Goal: Transaction & Acquisition: Purchase product/service

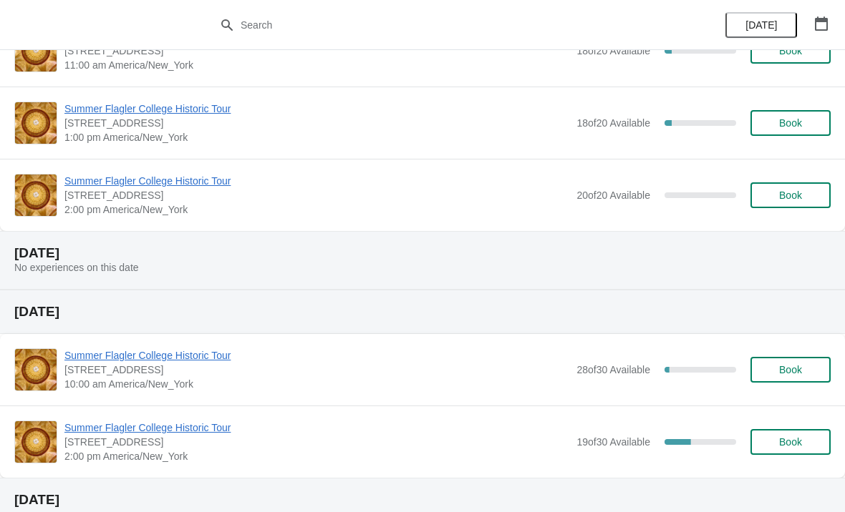
scroll to position [112, 0]
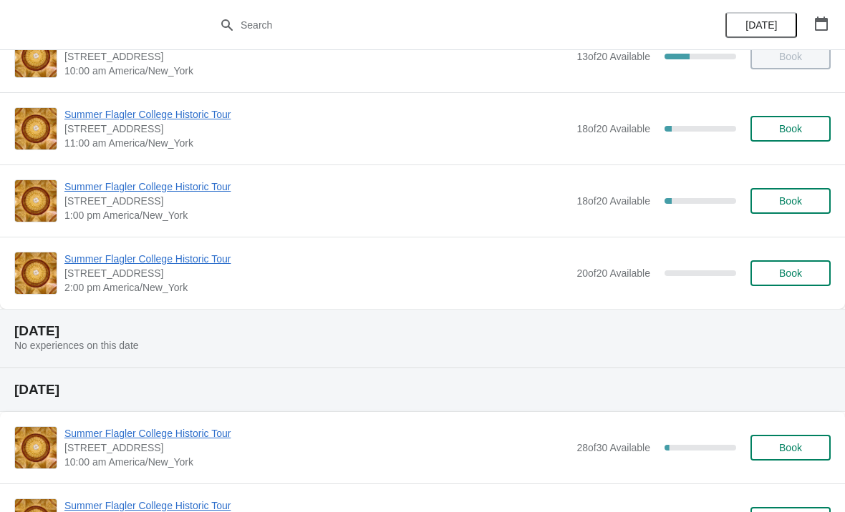
click at [794, 208] on button "Book" at bounding box center [790, 201] width 80 height 26
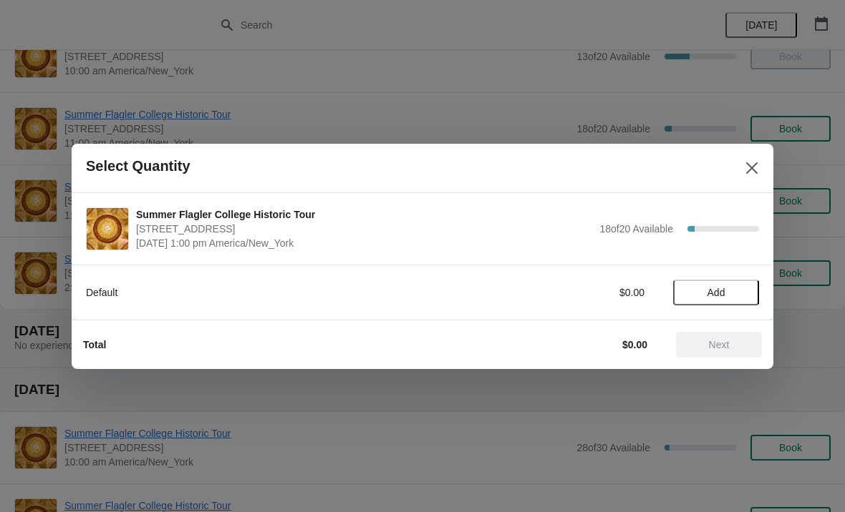
click at [726, 295] on span "Add" at bounding box center [716, 292] width 60 height 11
click at [743, 296] on icon at bounding box center [740, 292] width 15 height 15
click at [744, 292] on icon at bounding box center [740, 292] width 15 height 15
click at [722, 339] on span "Next" at bounding box center [719, 344] width 21 height 11
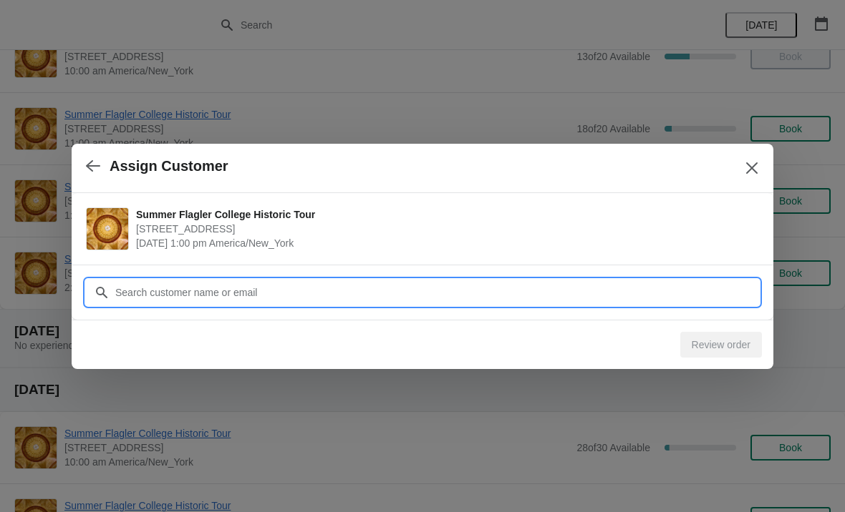
click at [712, 298] on input "Customer" at bounding box center [437, 293] width 644 height 26
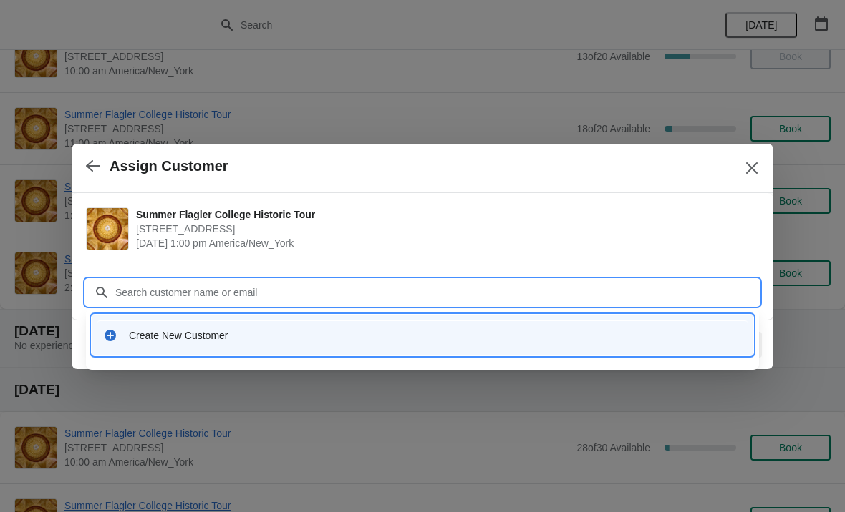
click at [220, 334] on div "Create New Customer" at bounding box center [435, 336] width 613 height 14
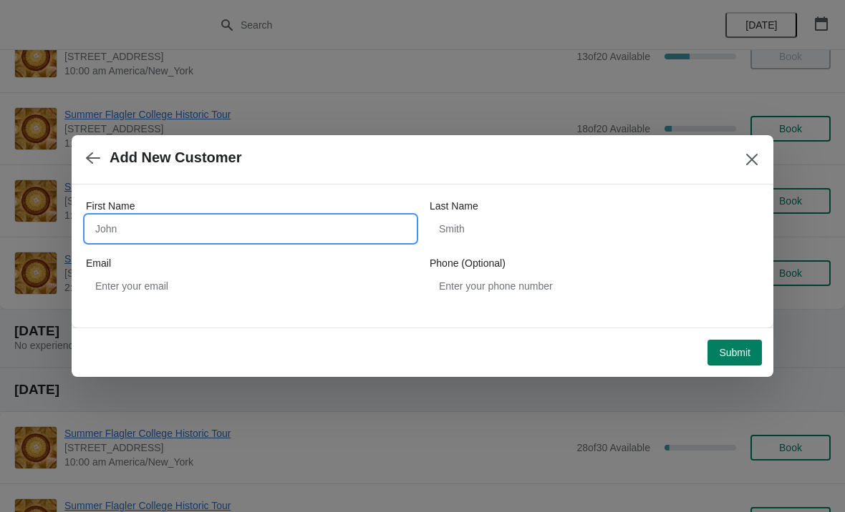
click at [172, 221] on input "First Name" at bounding box center [250, 229] width 329 height 26
type input "Luis"
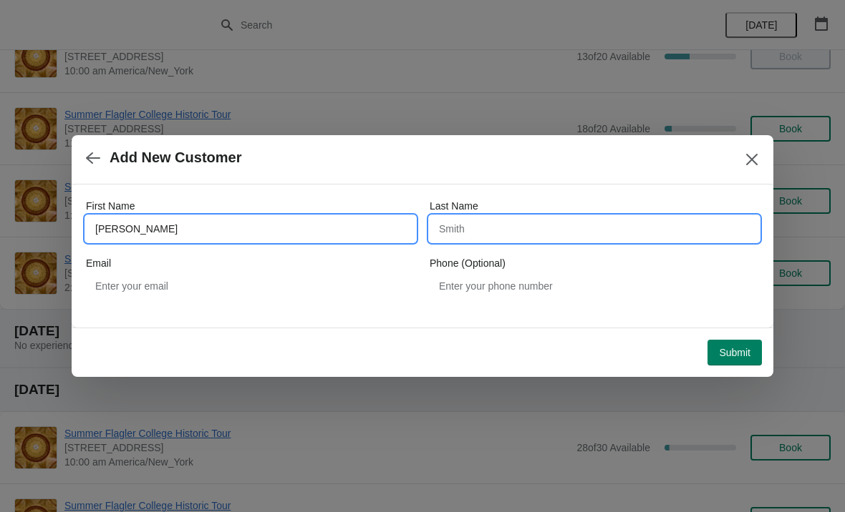
click at [527, 228] on input "Last Name" at bounding box center [593, 229] width 329 height 26
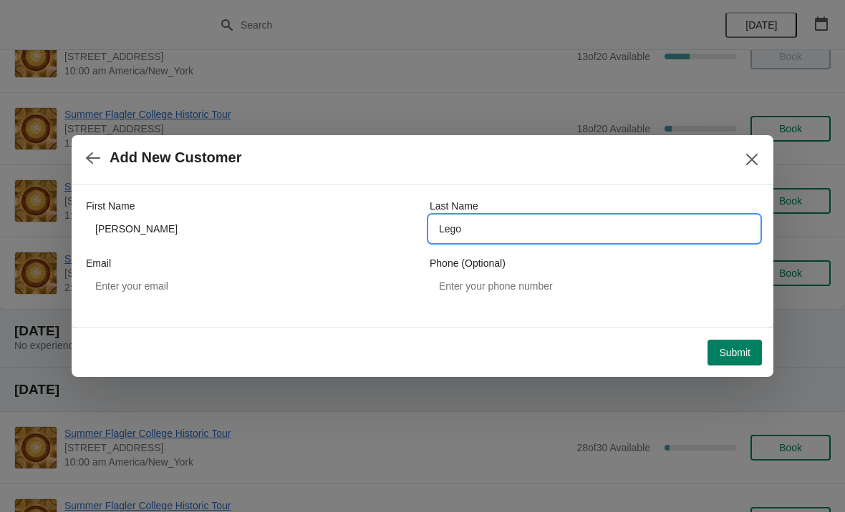
click at [665, 220] on input "Lego" at bounding box center [593, 229] width 329 height 26
type input "Lugo"
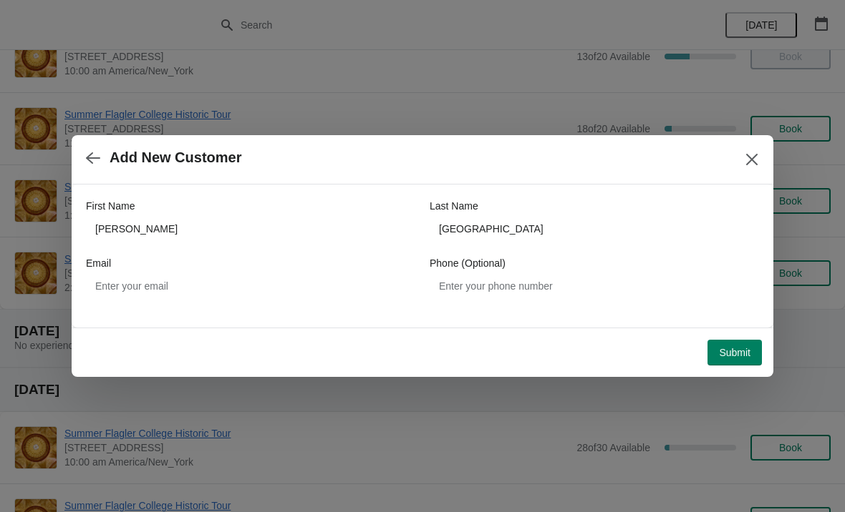
click at [738, 348] on span "Submit" at bounding box center [734, 352] width 31 height 11
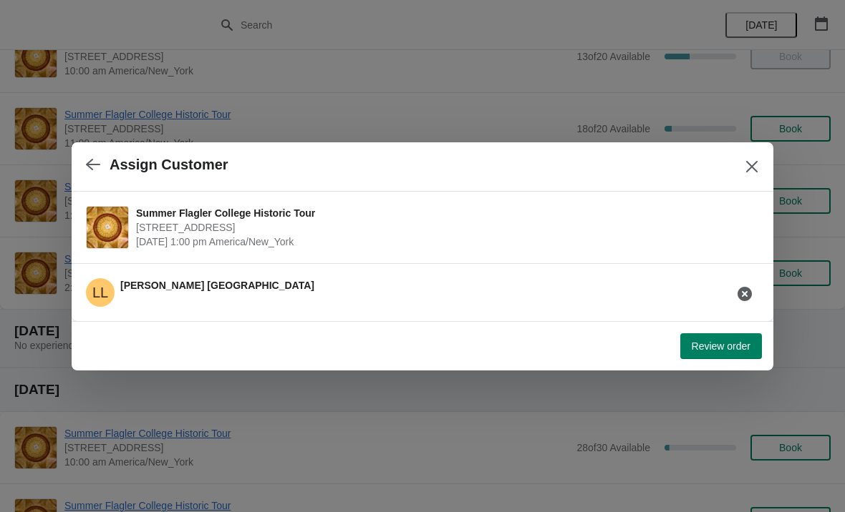
click at [741, 346] on span "Review order" at bounding box center [720, 346] width 59 height 11
